Goal: Transaction & Acquisition: Purchase product/service

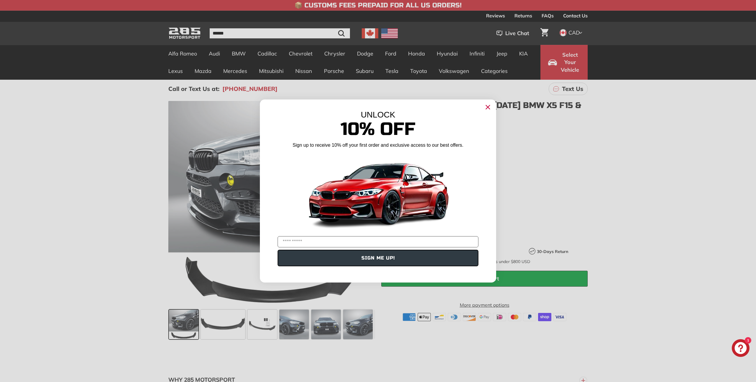
click at [486, 106] on circle "Close dialog" at bounding box center [488, 107] width 9 height 9
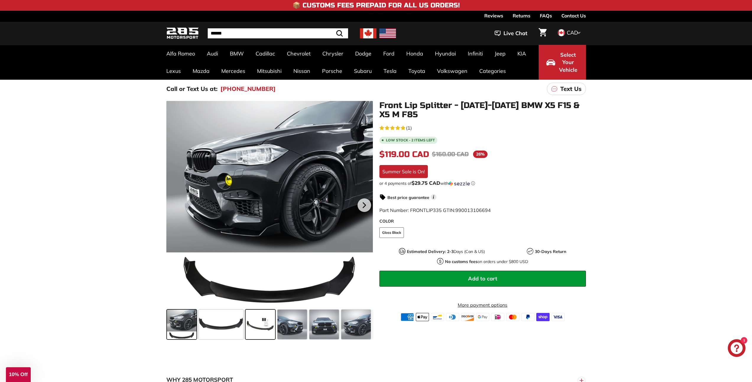
click at [261, 322] on span at bounding box center [260, 325] width 30 height 30
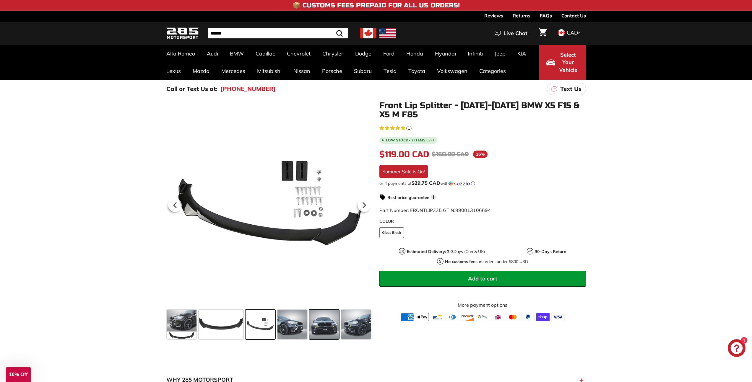
click at [338, 327] on span at bounding box center [324, 325] width 30 height 30
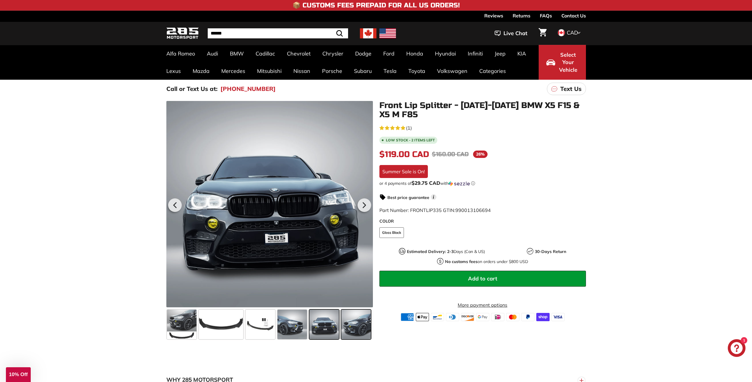
click at [355, 327] on span at bounding box center [356, 325] width 30 height 30
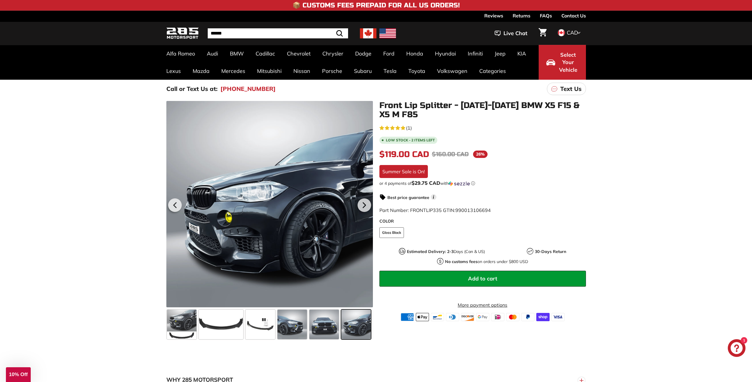
scroll to position [0, 31]
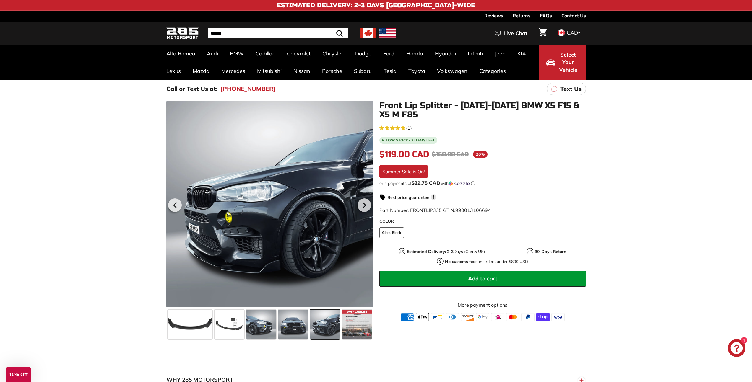
click at [324, 326] on span at bounding box center [325, 325] width 30 height 30
click at [361, 331] on span at bounding box center [357, 325] width 30 height 30
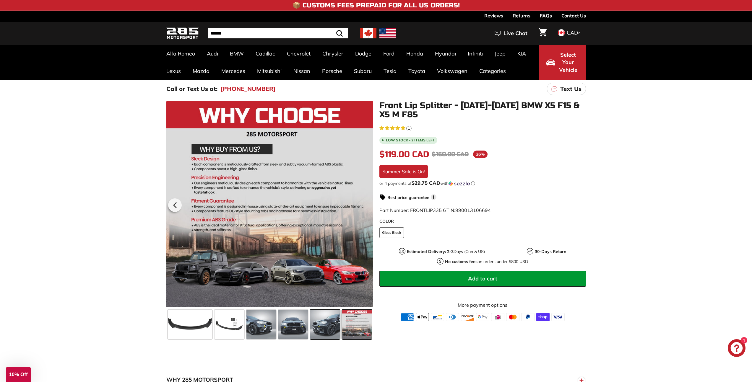
click at [328, 331] on span at bounding box center [325, 325] width 30 height 30
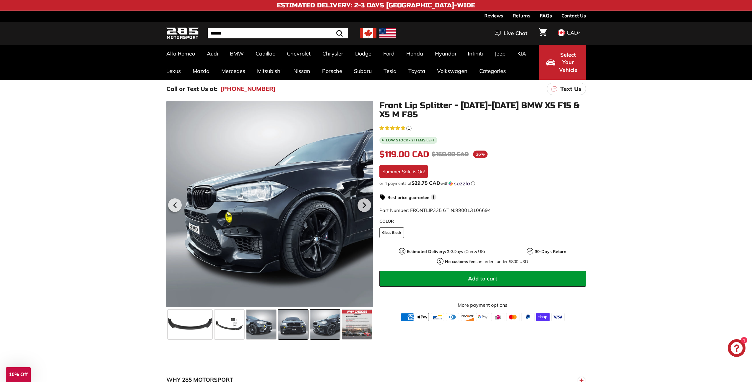
click at [301, 331] on span at bounding box center [293, 325] width 30 height 30
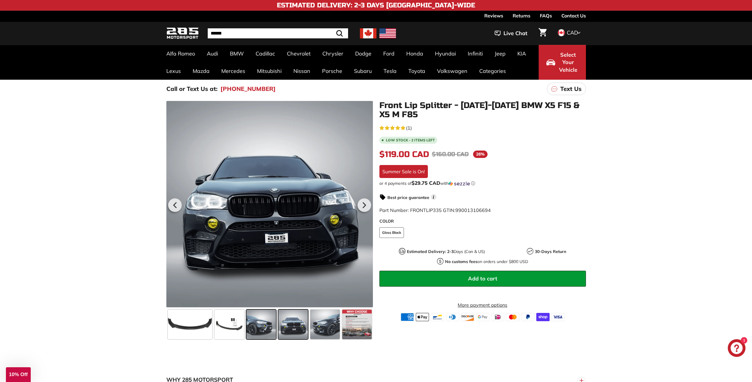
click at [264, 328] on span at bounding box center [261, 325] width 30 height 30
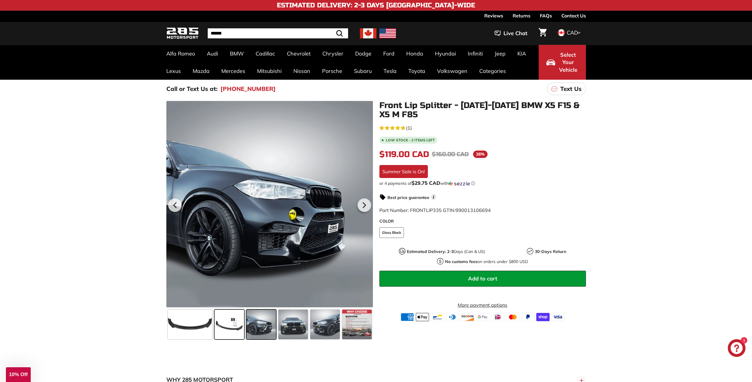
click at [235, 329] on span at bounding box center [229, 325] width 30 height 30
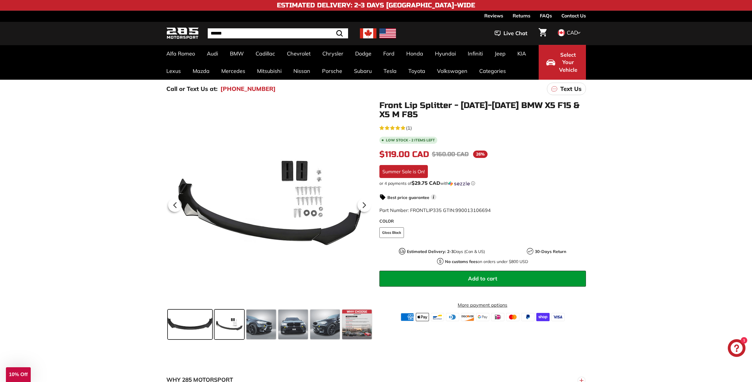
click at [187, 326] on span at bounding box center [190, 325] width 44 height 30
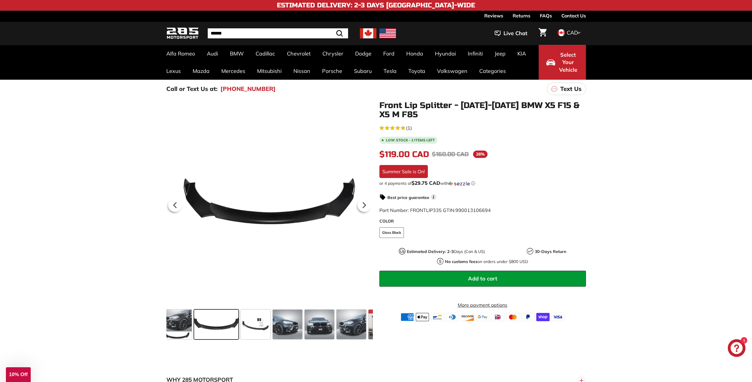
scroll to position [0, 0]
click at [224, 327] on span at bounding box center [221, 325] width 44 height 30
click at [265, 328] on span at bounding box center [260, 325] width 30 height 30
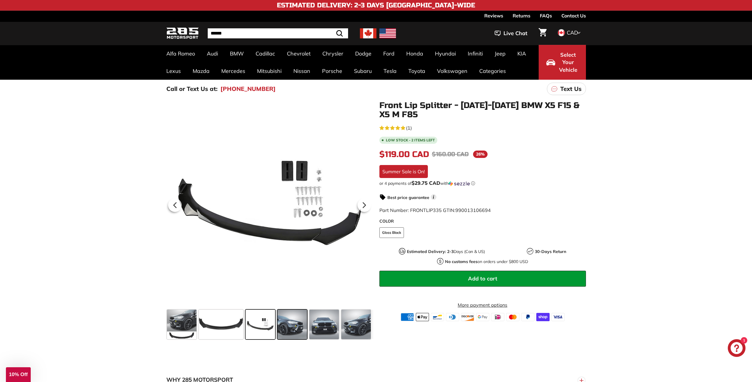
click at [299, 329] on span at bounding box center [292, 325] width 30 height 30
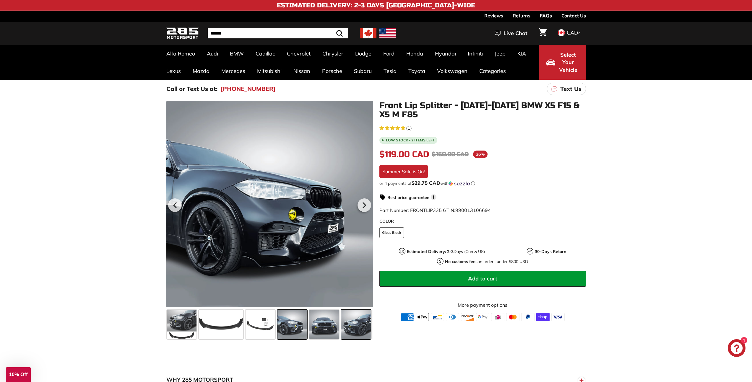
click at [346, 332] on span at bounding box center [356, 325] width 30 height 30
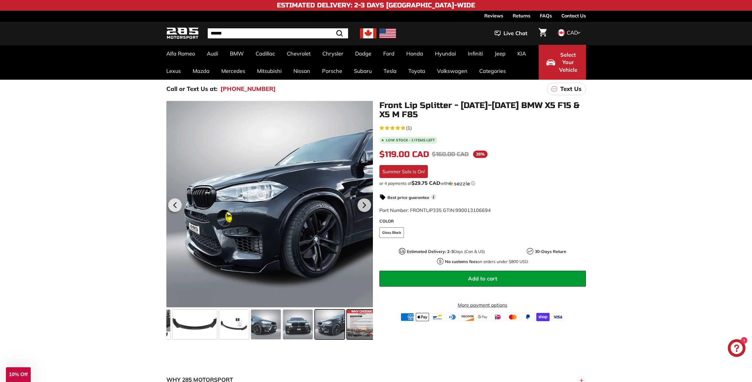
scroll to position [0, 31]
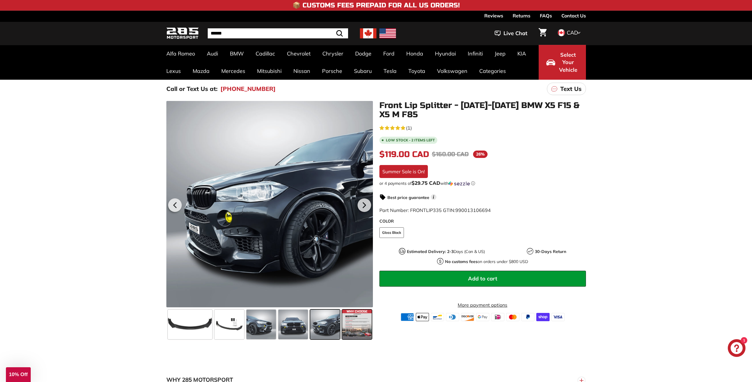
click at [364, 332] on span at bounding box center [357, 325] width 30 height 30
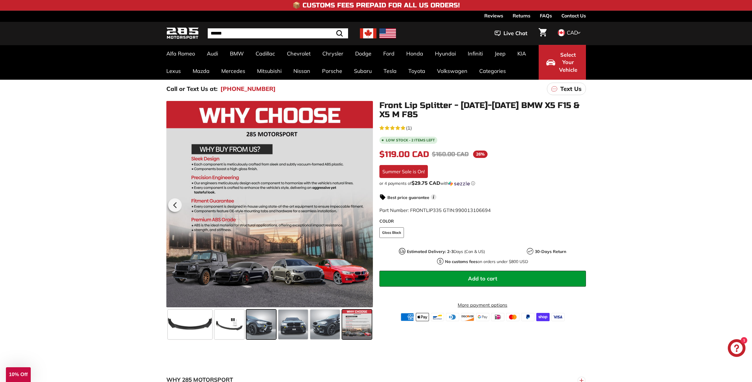
click at [246, 327] on span at bounding box center [261, 325] width 30 height 30
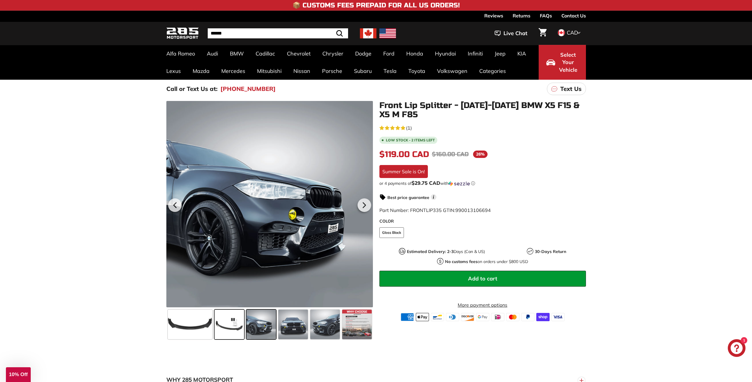
click at [228, 326] on span at bounding box center [229, 325] width 30 height 30
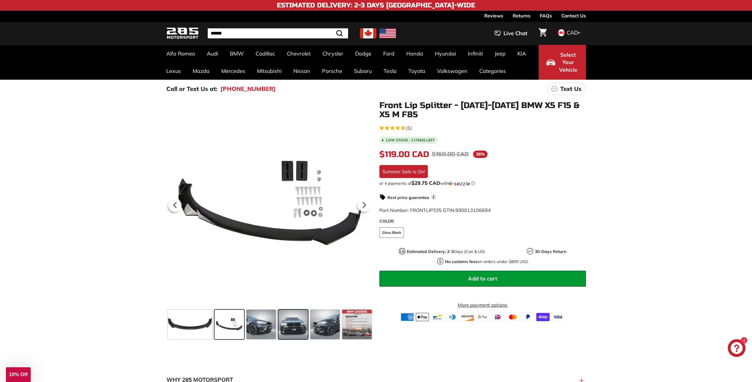
click at [298, 330] on span at bounding box center [293, 325] width 30 height 30
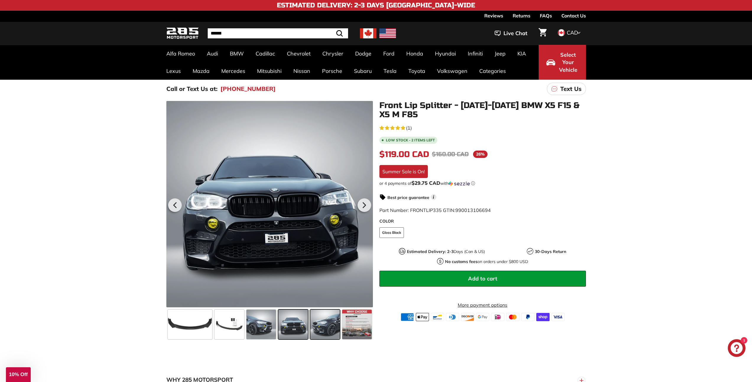
click at [329, 333] on span at bounding box center [325, 325] width 30 height 30
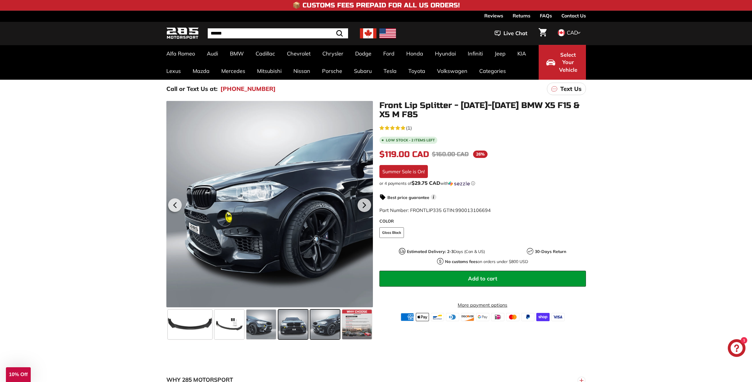
click at [284, 331] on span at bounding box center [293, 325] width 30 height 30
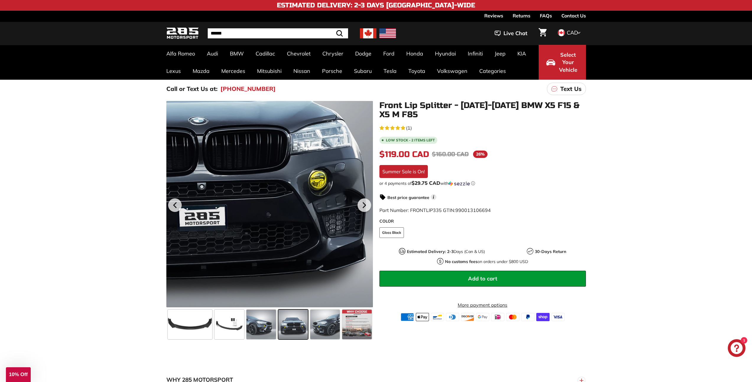
click at [351, 260] on div at bounding box center [269, 204] width 206 height 206
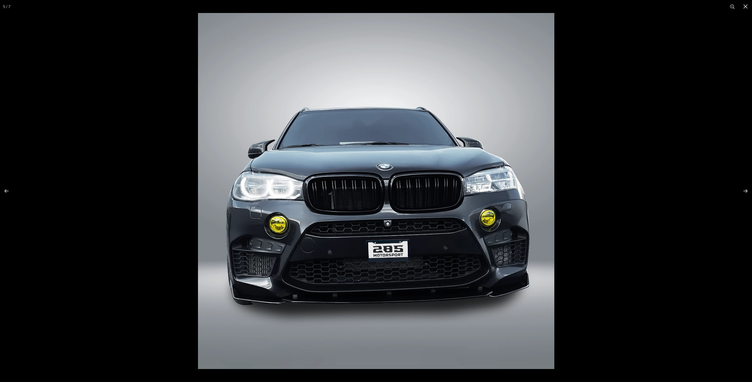
click at [482, 272] on img at bounding box center [376, 191] width 356 height 356
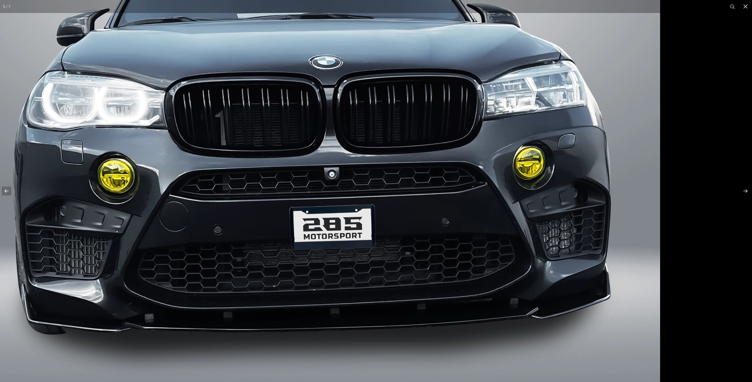
click at [311, 240] on img at bounding box center [309, 110] width 702 height 702
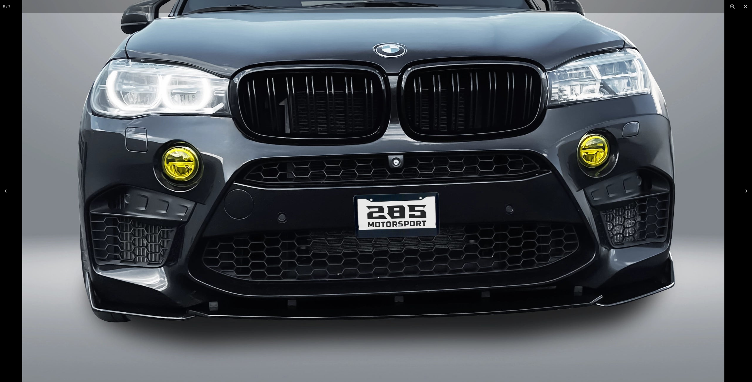
click at [451, 213] on img at bounding box center [373, 98] width 702 height 702
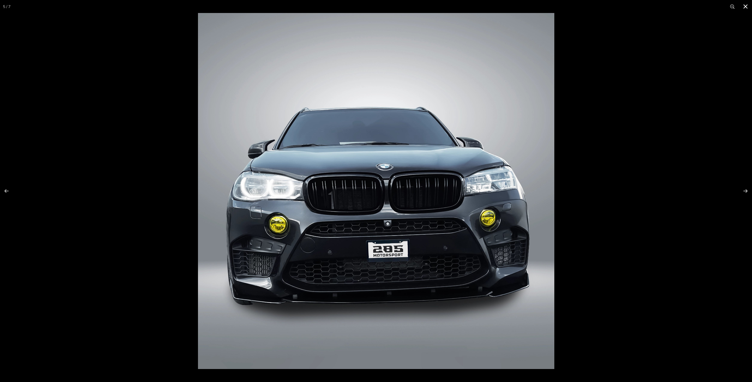
click at [748, 6] on button at bounding box center [745, 6] width 13 height 13
